Goal: Check status: Check status

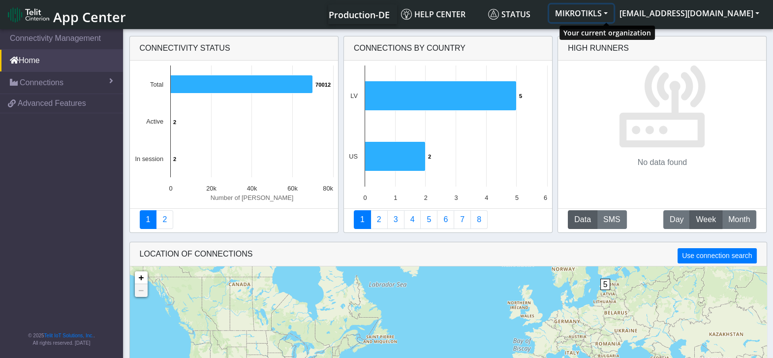
click at [612, 13] on button "MIKROTIKLS" at bounding box center [581, 13] width 64 height 18
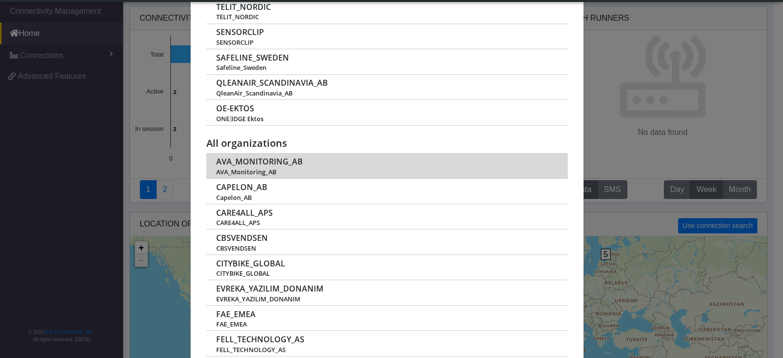
scroll to position [123, 0]
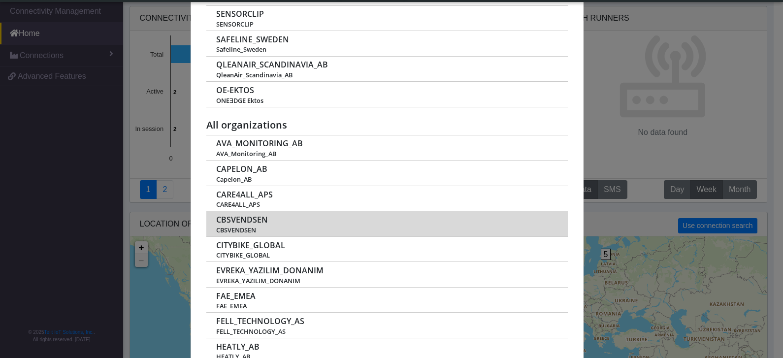
click at [249, 215] on span "CBSVENDSEN" at bounding box center [242, 219] width 52 height 9
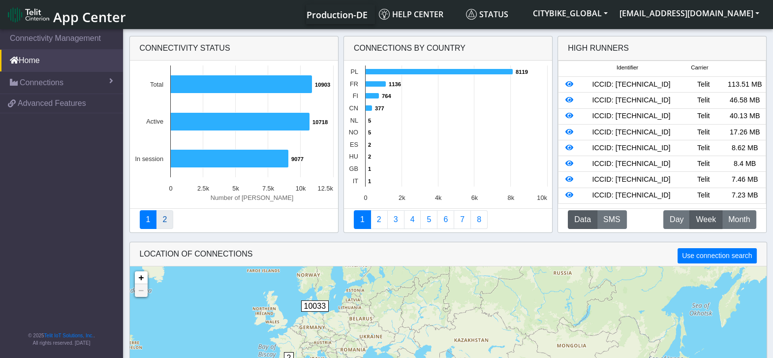
click at [168, 217] on link "2" at bounding box center [164, 219] width 17 height 19
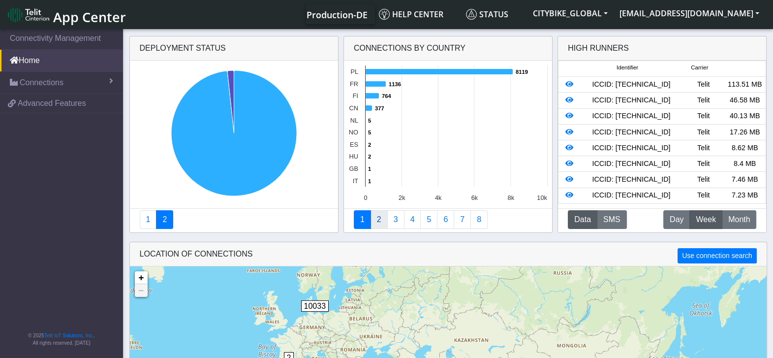
click at [379, 219] on link "2" at bounding box center [379, 219] width 17 height 19
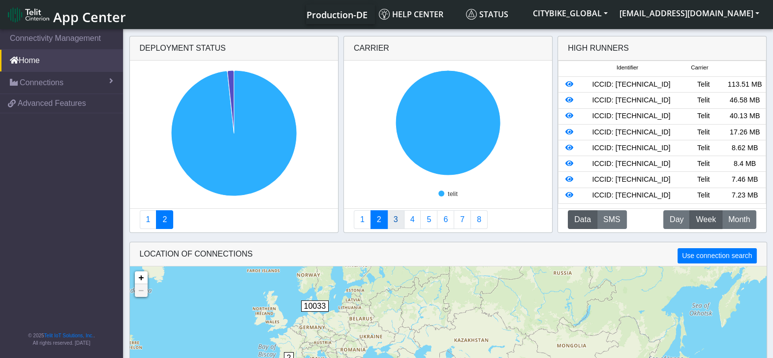
click at [394, 223] on link "3" at bounding box center [395, 219] width 17 height 19
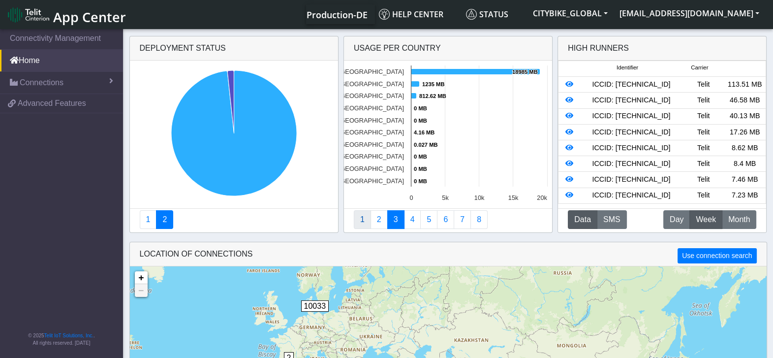
click at [361, 215] on link "1" at bounding box center [362, 219] width 17 height 19
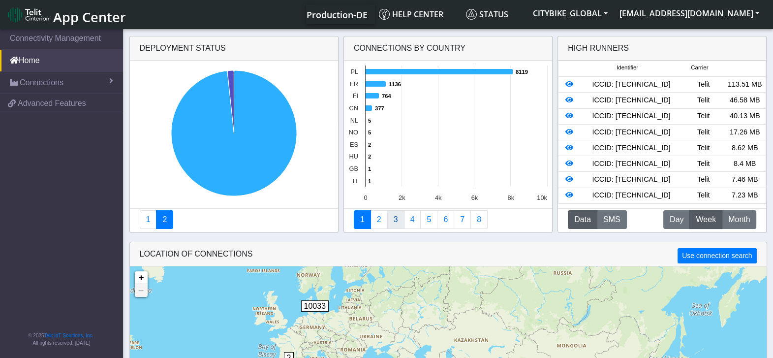
click at [393, 217] on link "3" at bounding box center [395, 219] width 17 height 19
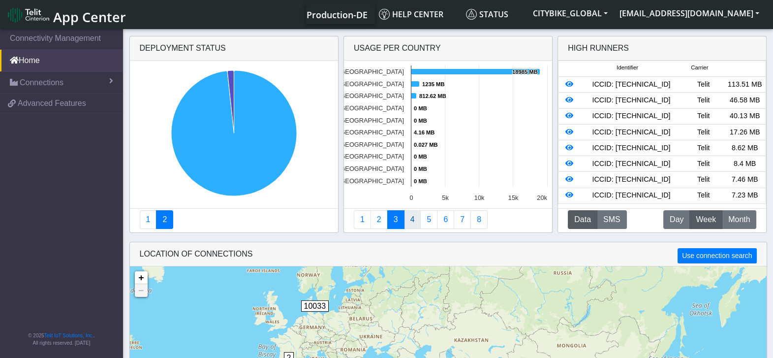
click at [414, 217] on link "4" at bounding box center [412, 219] width 17 height 19
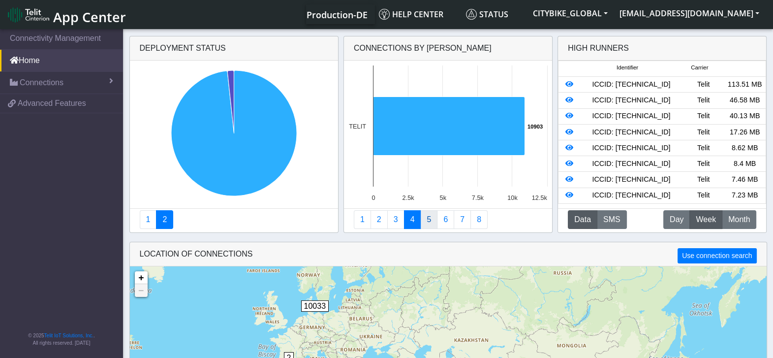
click at [427, 219] on link "5" at bounding box center [428, 219] width 17 height 19
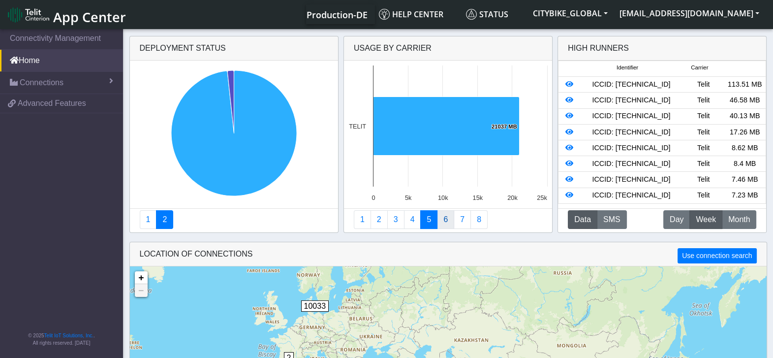
click at [447, 219] on link "6" at bounding box center [445, 219] width 17 height 19
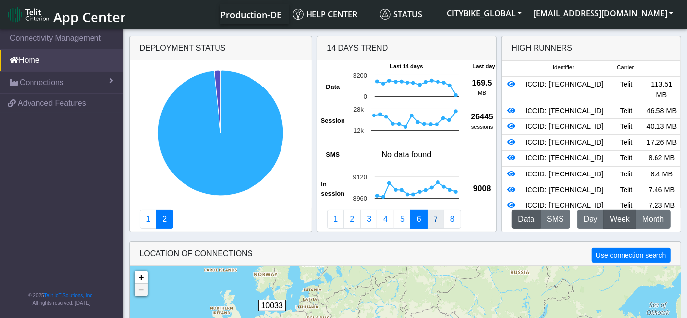
click at [431, 224] on link "7" at bounding box center [435, 219] width 17 height 19
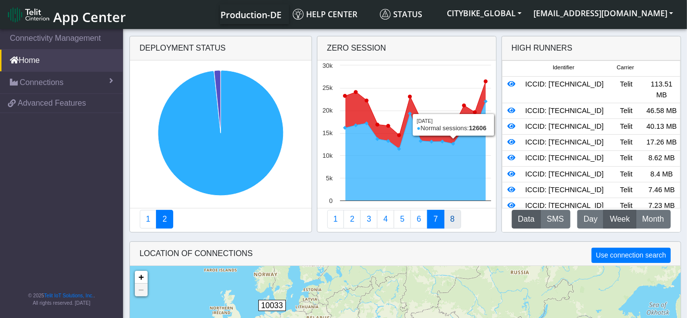
click at [445, 227] on link "8" at bounding box center [452, 219] width 17 height 19
